Goal: Task Accomplishment & Management: Manage account settings

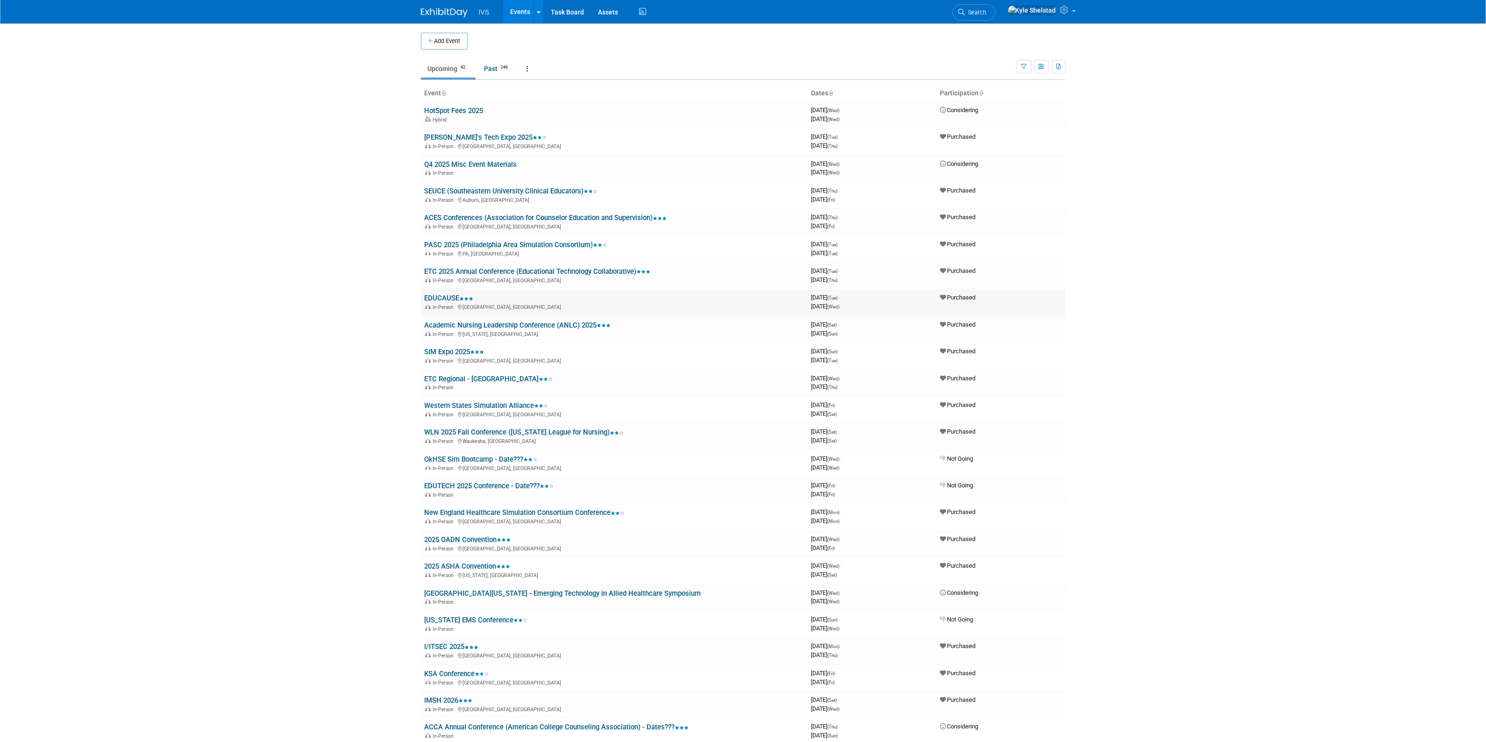
click at [448, 296] on link "EDUCAUSE" at bounding box center [449, 298] width 49 height 8
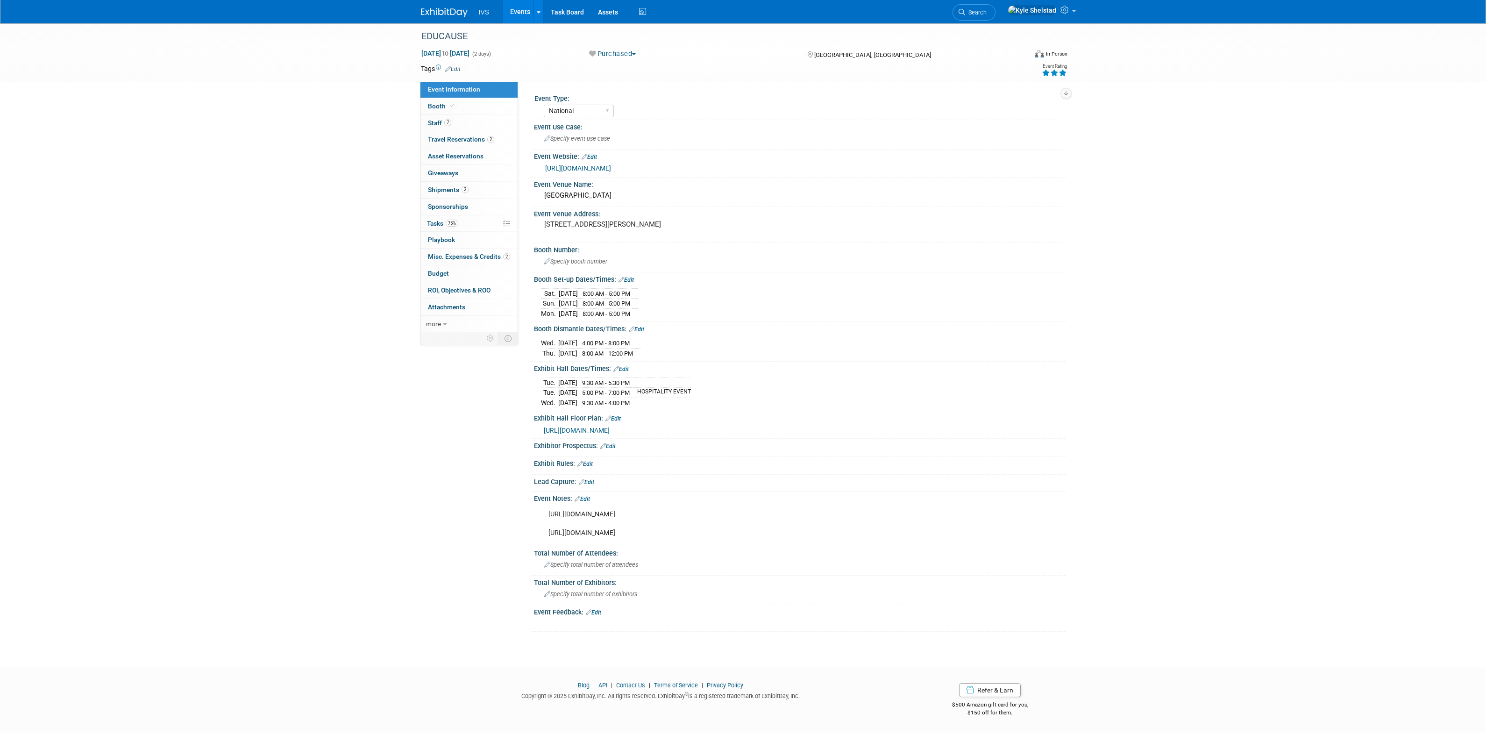
select select "National"
click at [487, 192] on link "2 Shipments 2" at bounding box center [468, 190] width 97 height 16
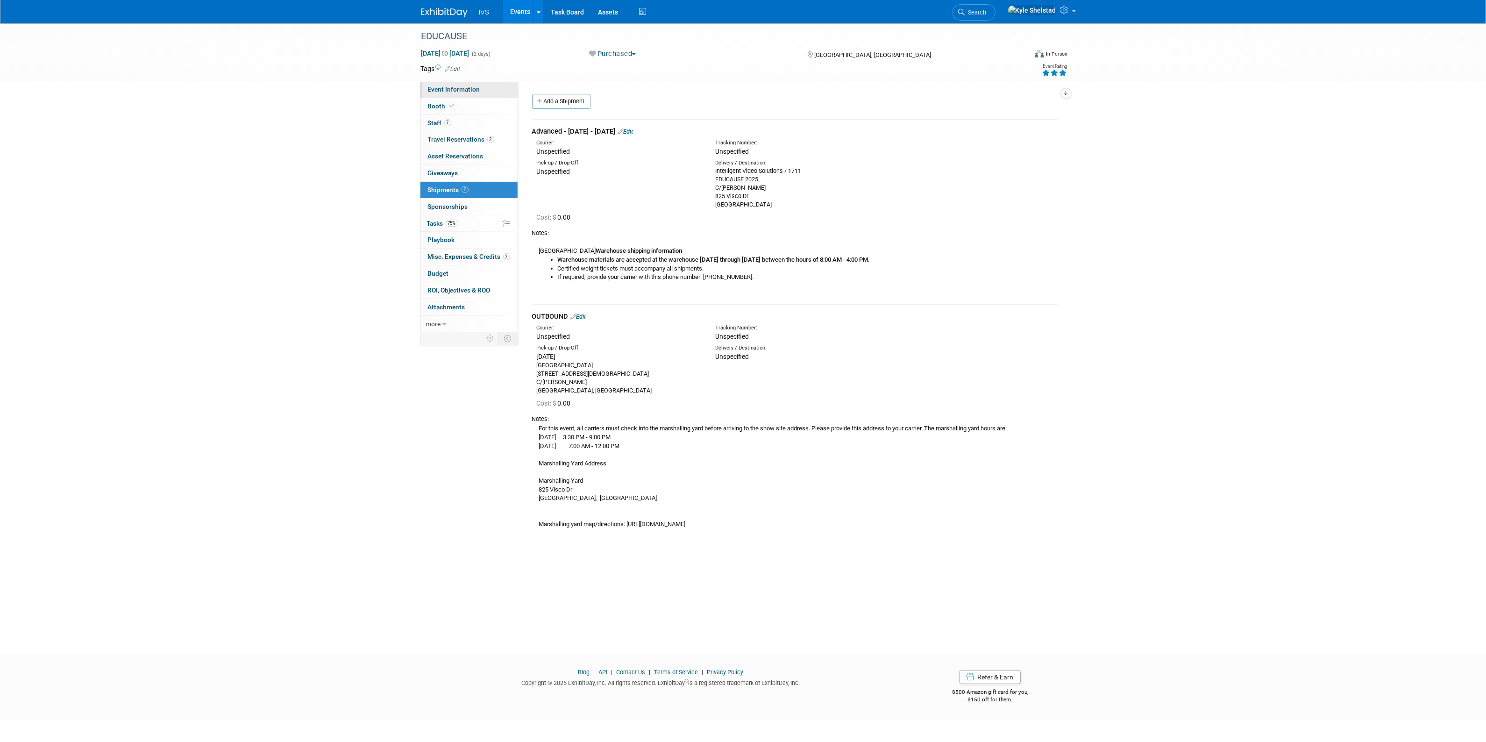
click at [466, 90] on span "Event Information" at bounding box center [454, 88] width 52 height 7
select select "National"
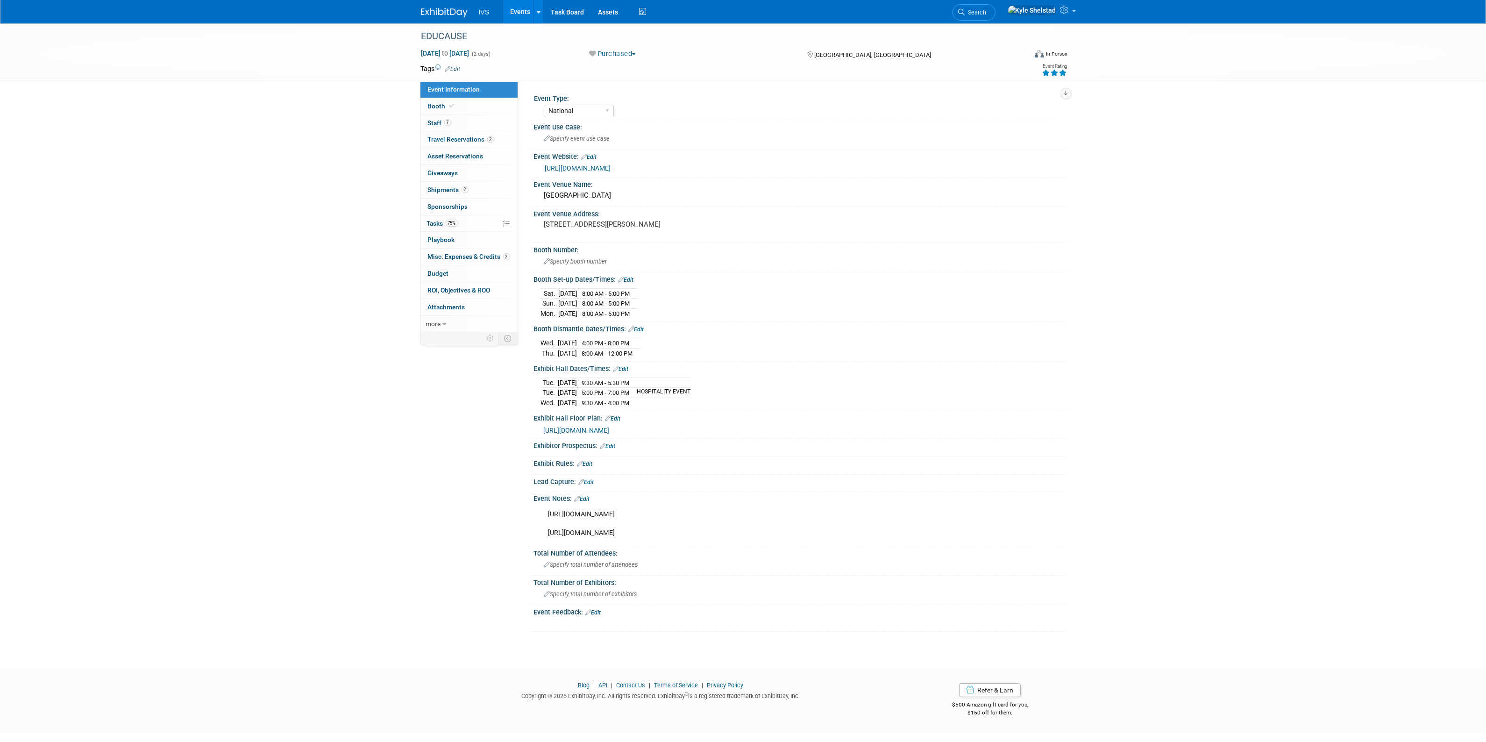
drag, startPoint x: 696, startPoint y: 547, endPoint x: 546, endPoint y: 545, distance: 149.9
click at [546, 542] on div "https://events.educause.edu/annual-conference/corporate-participation/corporate…" at bounding box center [752, 523] width 421 height 37
copy div "https://educause25.smallworldlabs.com/home"
click at [529, 12] on link "Events" at bounding box center [520, 11] width 34 height 23
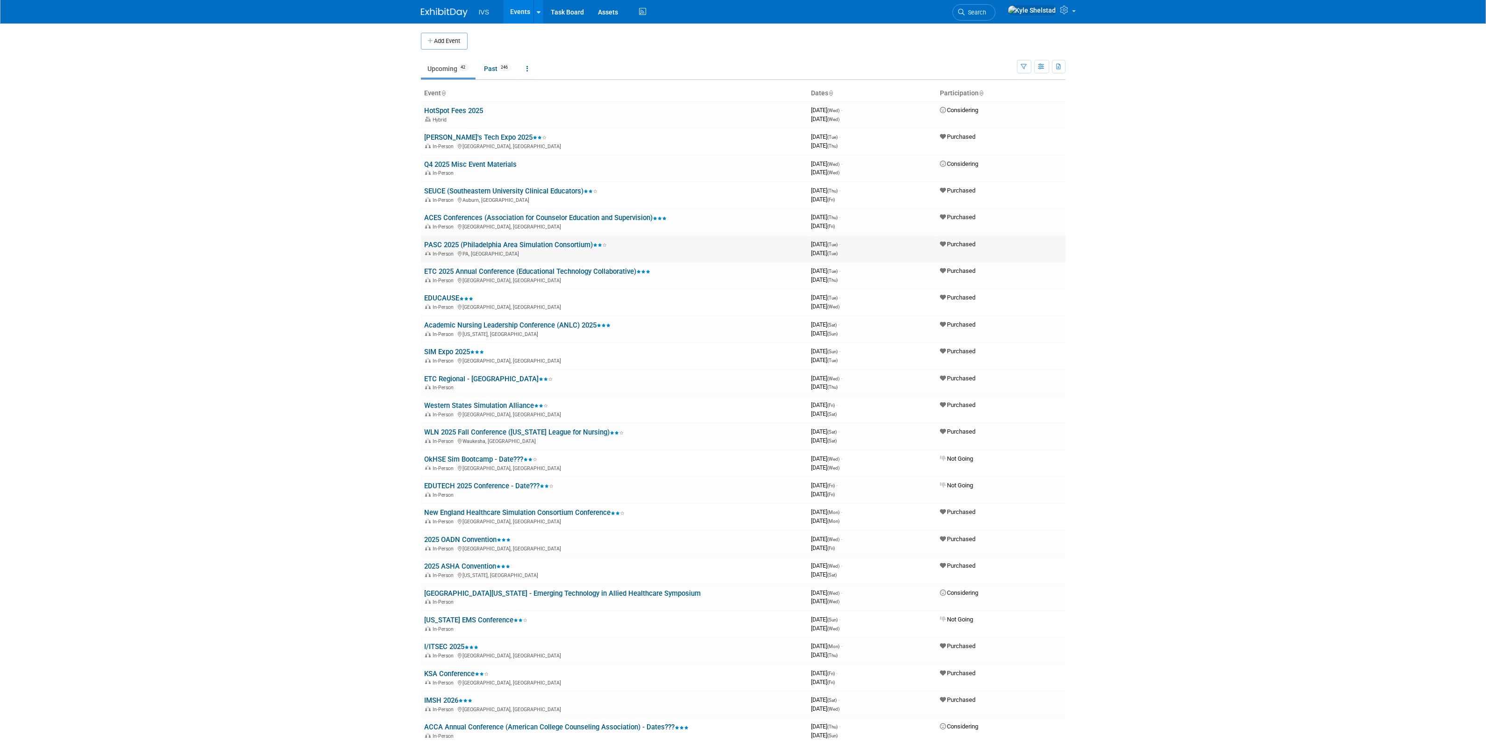
click at [503, 243] on link "PASC 2025 (Philadelphia Area Simulation Consortium)" at bounding box center [516, 245] width 183 height 8
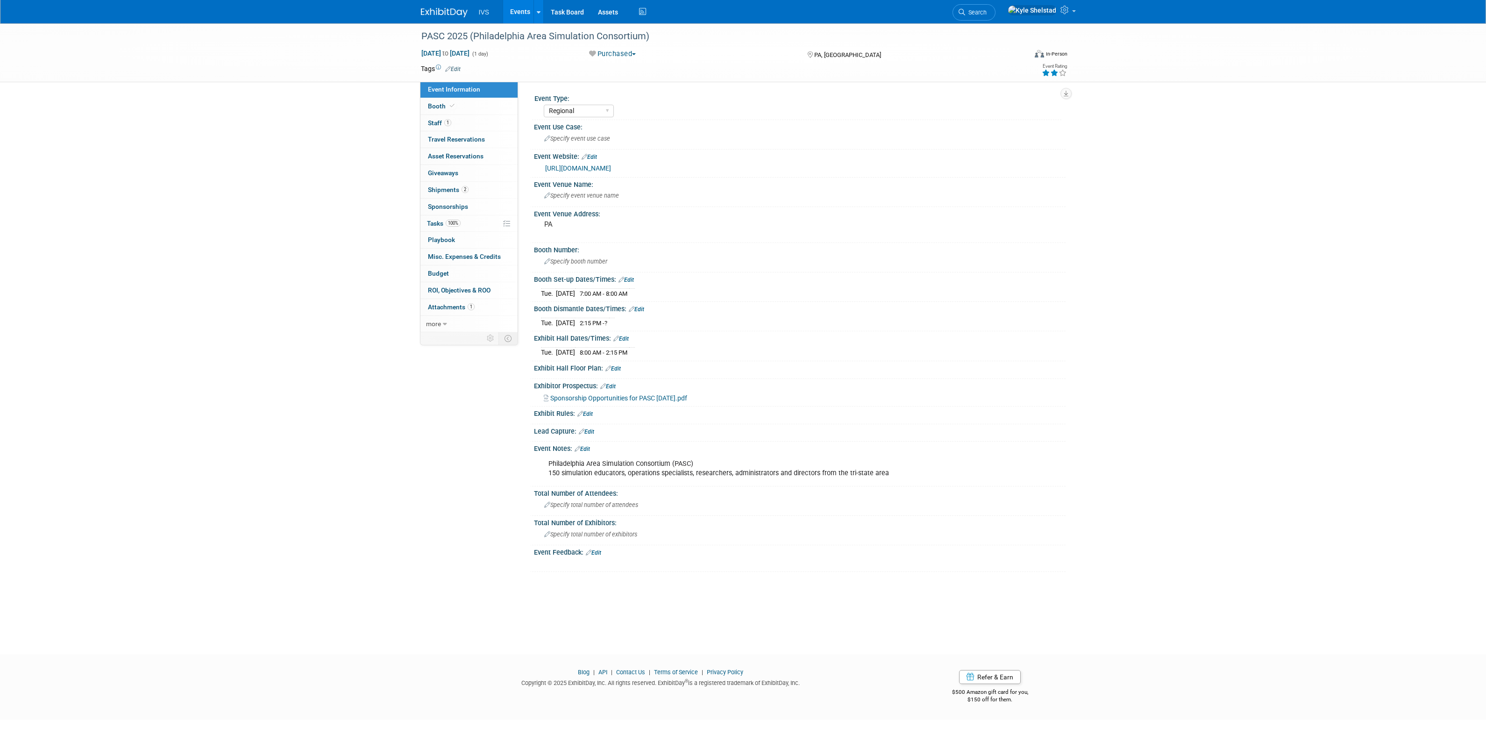
select select "Regional"
click at [585, 449] on link "Edit" at bounding box center [581, 449] width 15 height 7
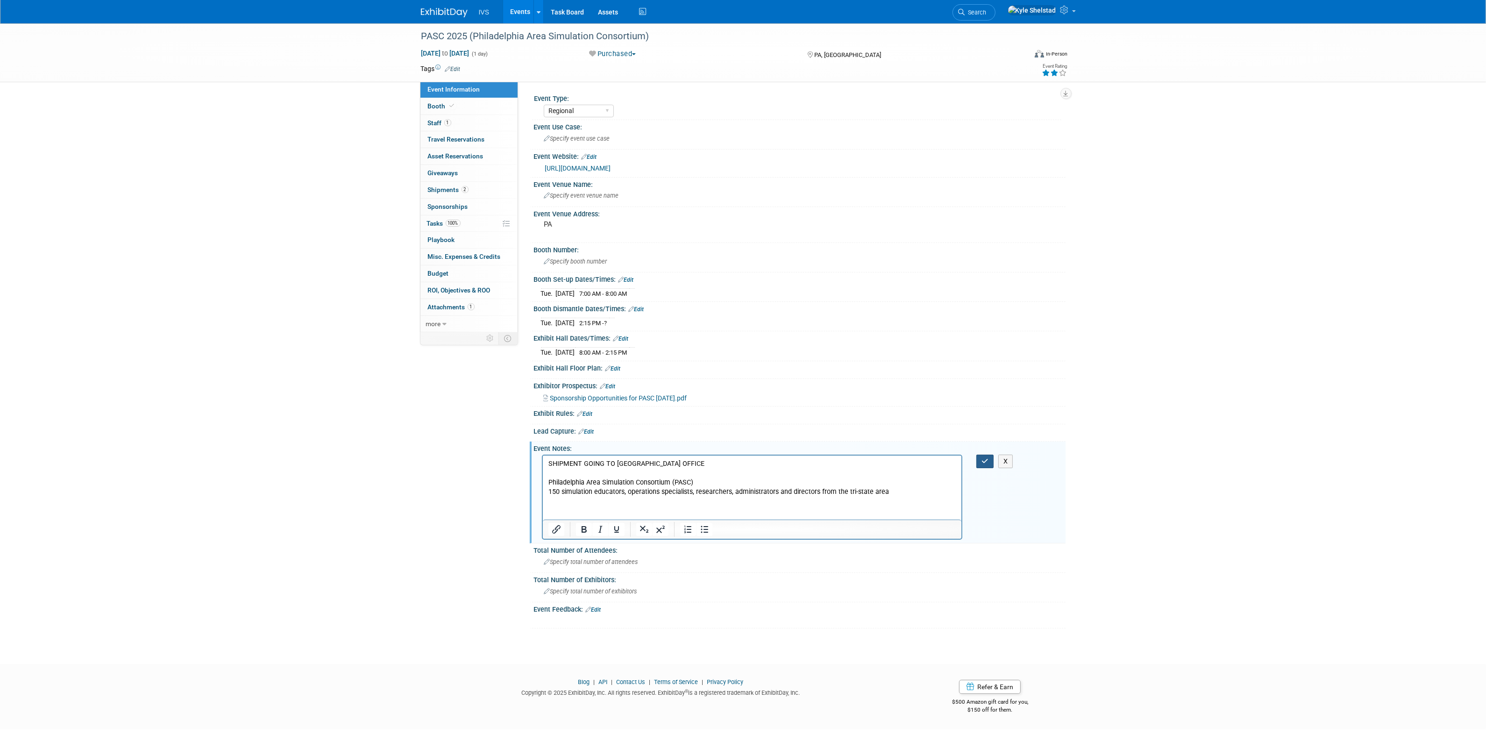
click at [982, 461] on icon "button" at bounding box center [984, 461] width 7 height 7
